Goal: Task Accomplishment & Management: Complete application form

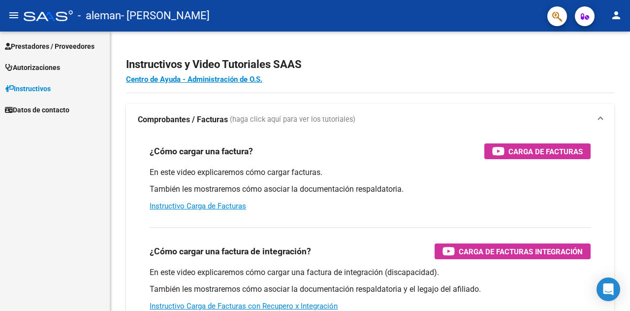
click at [70, 48] on span "Prestadores / Proveedores" at bounding box center [50, 46] width 90 height 11
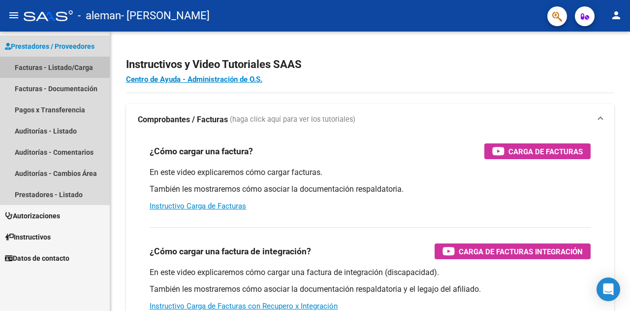
click at [68, 66] on link "Facturas - Listado/Carga" at bounding box center [55, 67] width 110 height 21
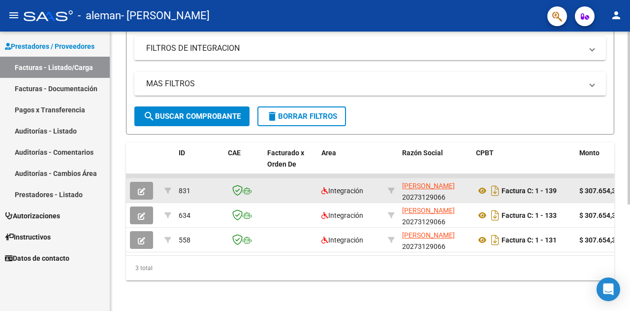
click at [141, 189] on icon "button" at bounding box center [141, 191] width 7 height 7
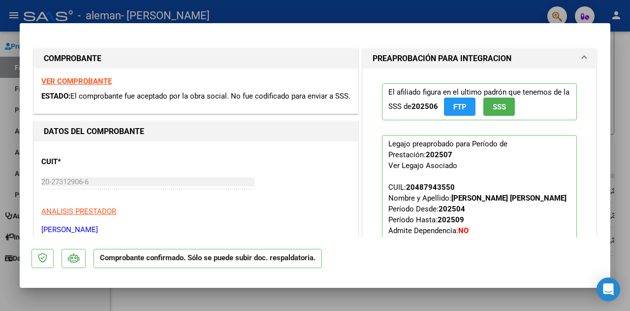
click at [563, 10] on div at bounding box center [315, 155] width 630 height 311
type input "$ 0,00"
